Goal: Contribute content: Add original content to the website for others to see

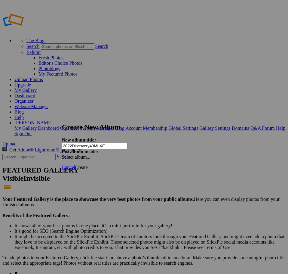
type input "2022Discovery40MLXE"
click at [88, 165] on span "Create" at bounding box center [81, 167] width 13 height 5
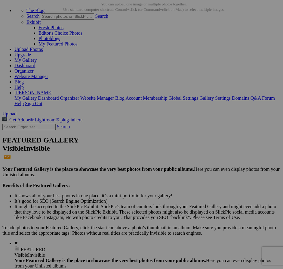
scroll to position [90, 0]
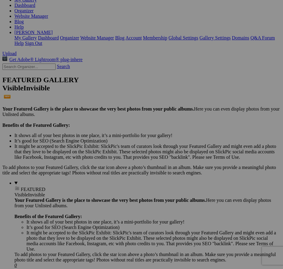
drag, startPoint x: 268, startPoint y: 122, endPoint x: 170, endPoint y: 39, distance: 128.8
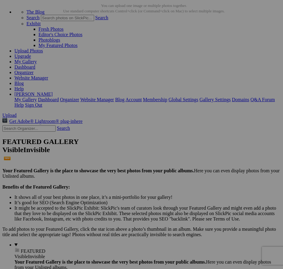
scroll to position [0, 0]
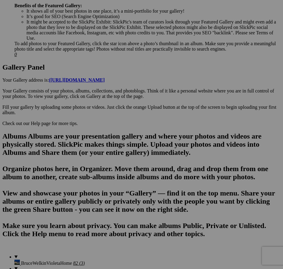
scroll to position [241, 0]
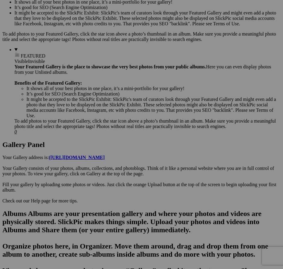
scroll to position [0, 0]
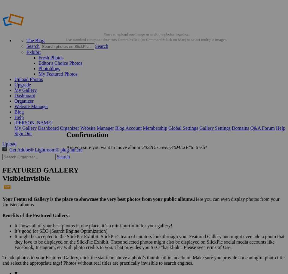
click at [87, 157] on span "Yes" at bounding box center [83, 157] width 7 height 5
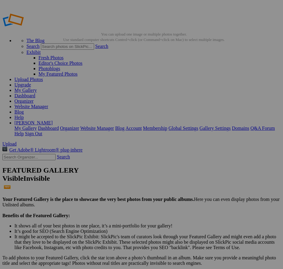
click at [34, 98] on link "Organizer" at bounding box center [23, 100] width 19 height 5
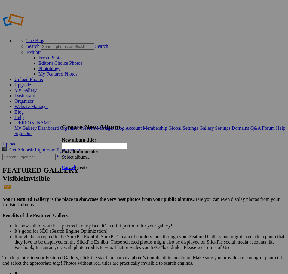
click at [118, 145] on input "text" at bounding box center [95, 146] width 66 height 6
click at [117, 143] on input "text" at bounding box center [95, 146] width 66 height 6
type input "2022Discovery40mLXE"
click at [88, 165] on link "Create" at bounding box center [81, 167] width 13 height 5
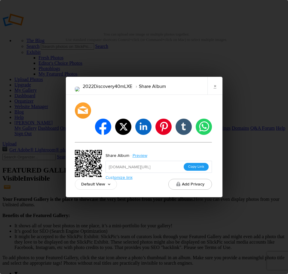
click at [196, 163] on button "Copy Link" at bounding box center [196, 167] width 25 height 8
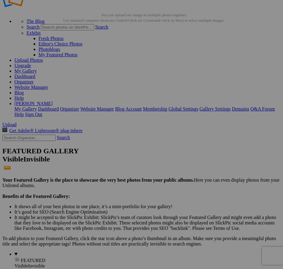
scroll to position [30, 0]
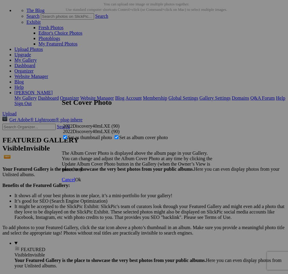
click at [81, 182] on span "Ok" at bounding box center [78, 179] width 6 height 5
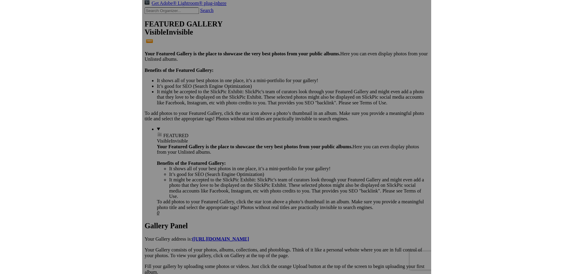
scroll to position [0, 0]
